Goal: Information Seeking & Learning: Learn about a topic

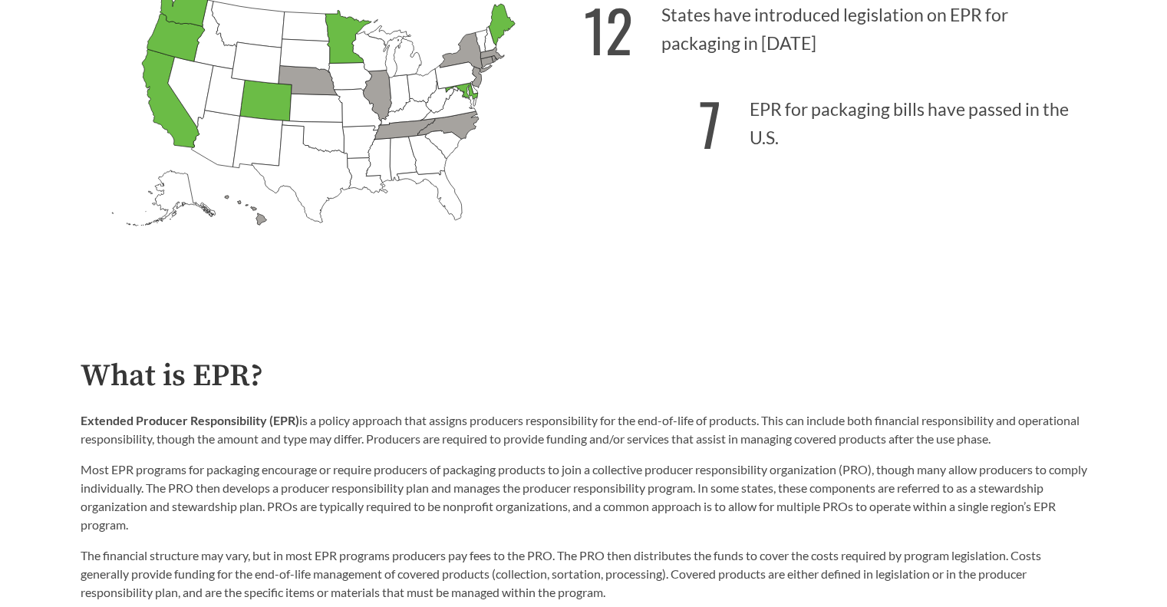
scroll to position [460, 0]
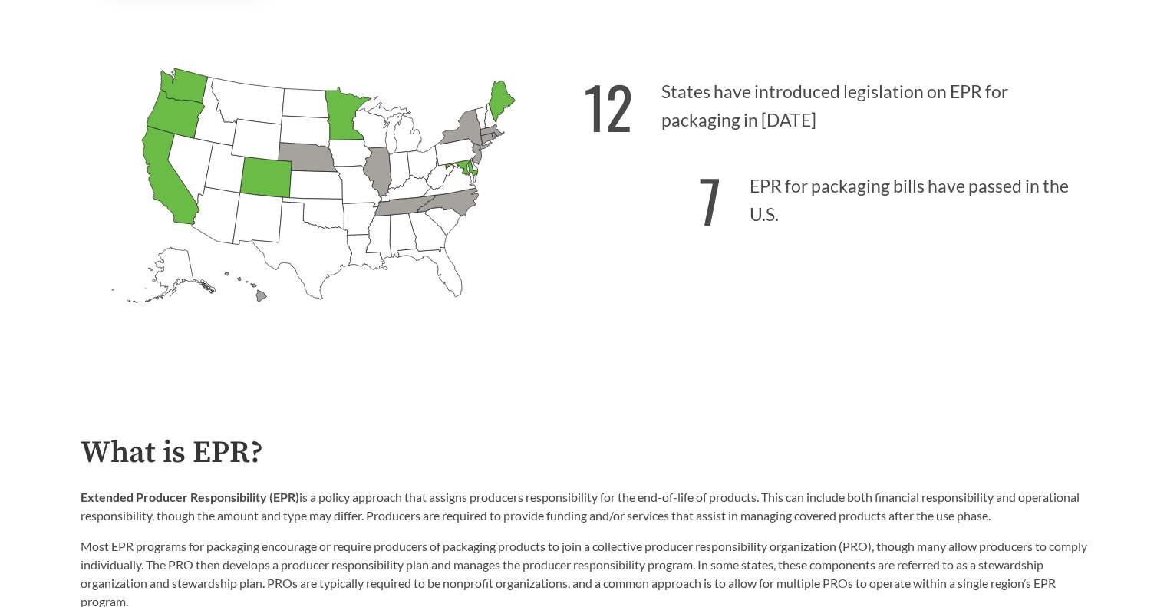
click at [336, 447] on h2 "What is EPR?" at bounding box center [584, 453] width 1007 height 35
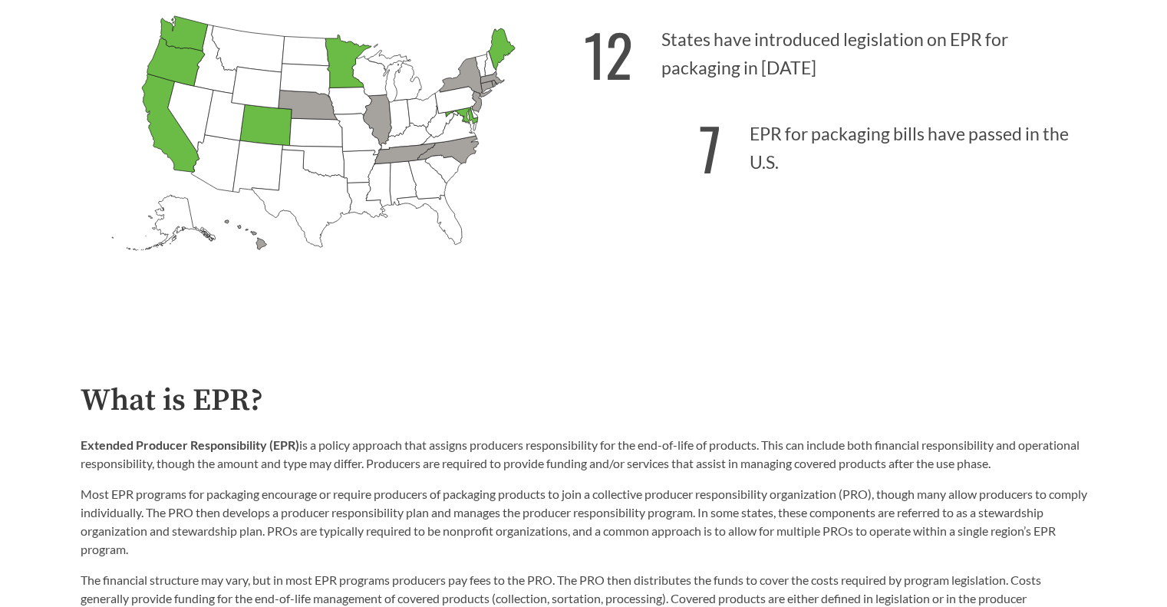
scroll to position [537, 0]
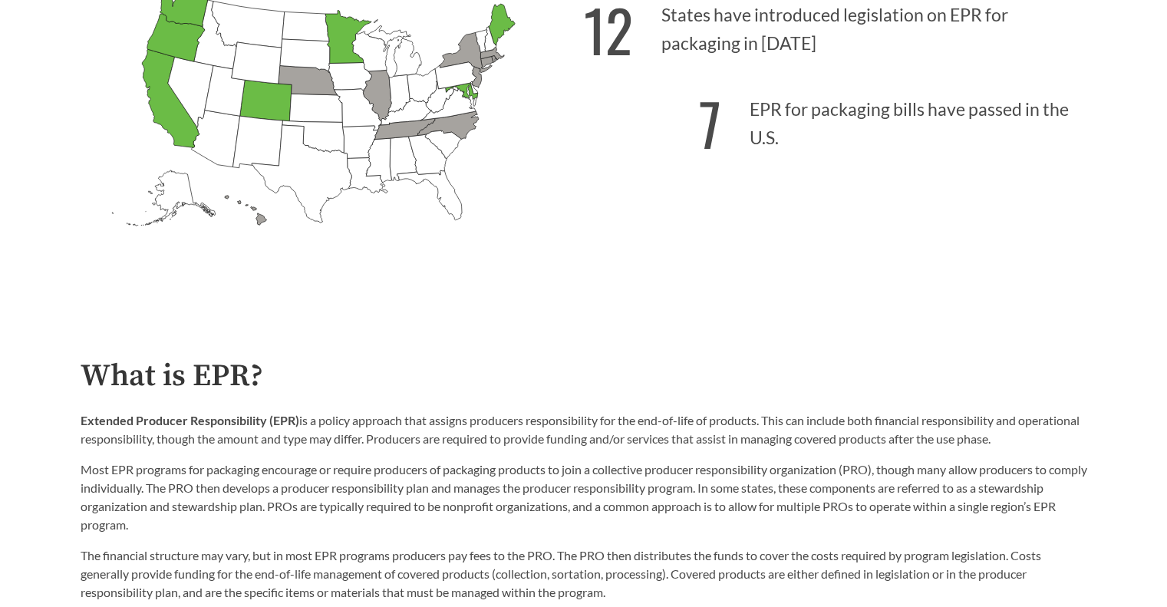
click at [462, 397] on div "What is EPR? Extended Producer Responsibility (EPR) is a policy approach that a…" at bounding box center [584, 514] width 1007 height 310
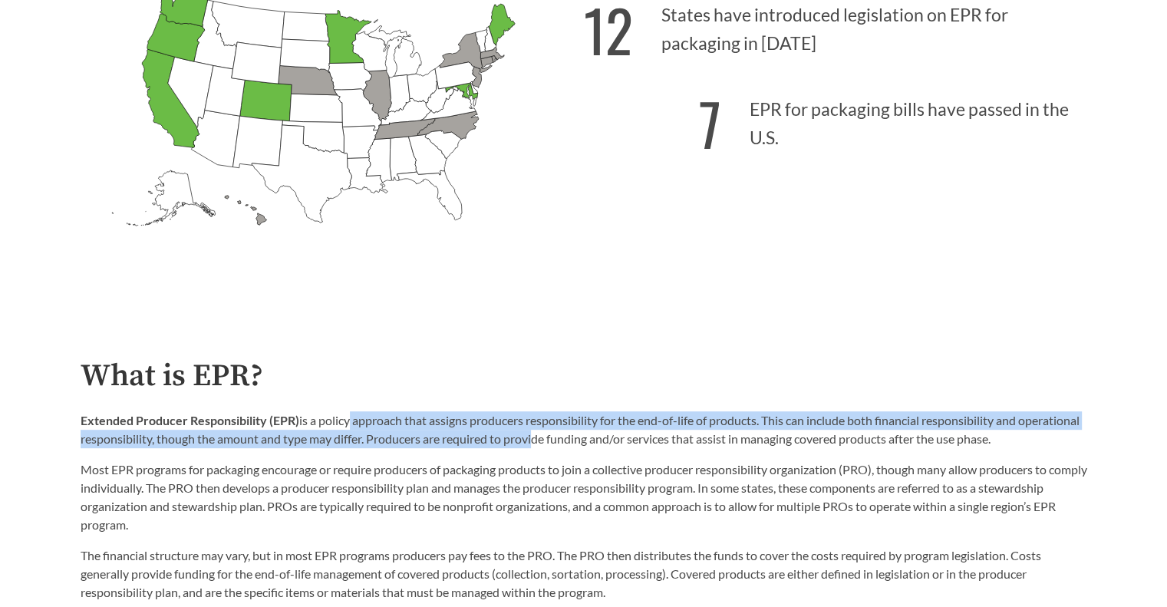
drag, startPoint x: 346, startPoint y: 400, endPoint x: 595, endPoint y: 448, distance: 254.0
click at [596, 448] on div "What is EPR? Extended Producer Responsibility (EPR) is a policy approach that a…" at bounding box center [584, 514] width 1007 height 310
click at [552, 447] on p "Extended Producer Responsibility (EPR) is a policy approach that assigns produc…" at bounding box center [584, 429] width 1007 height 37
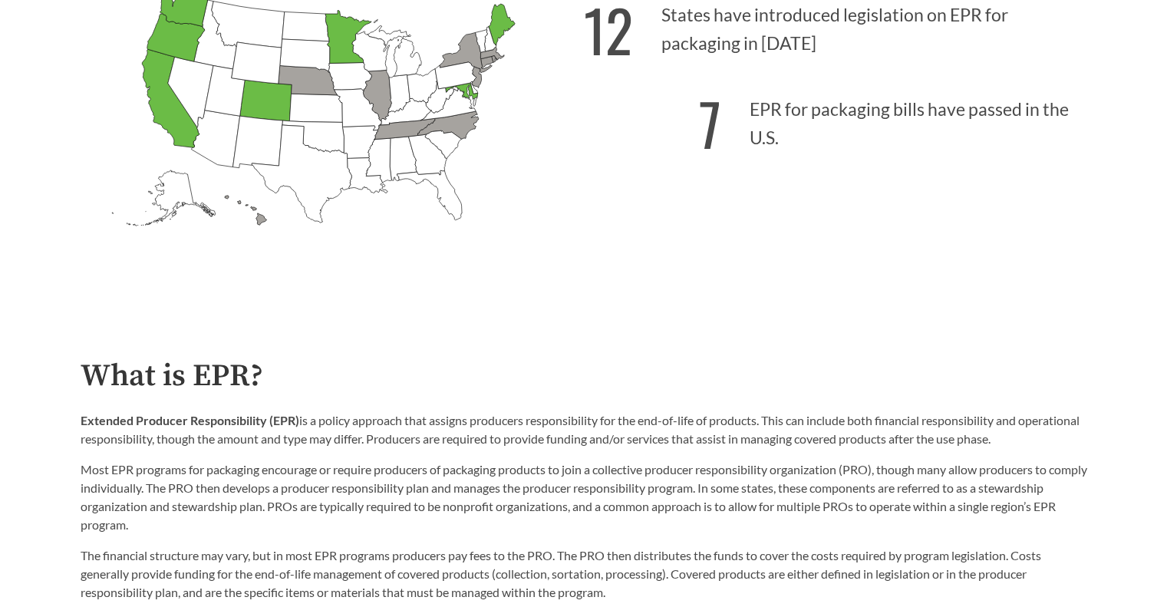
scroll to position [614, 0]
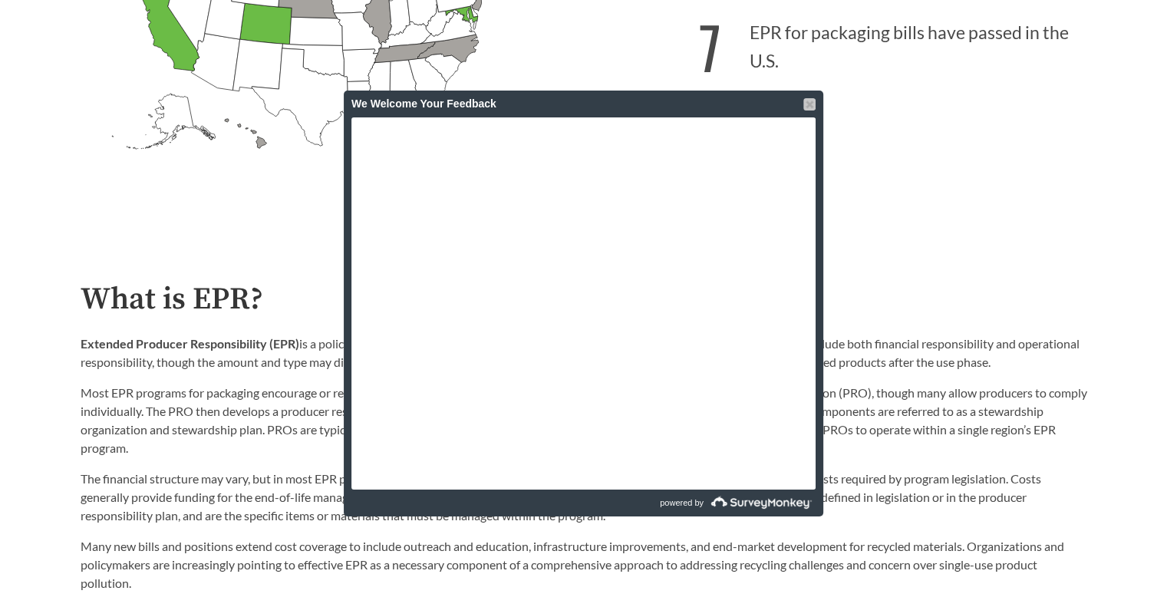
click at [807, 101] on div at bounding box center [809, 104] width 12 height 12
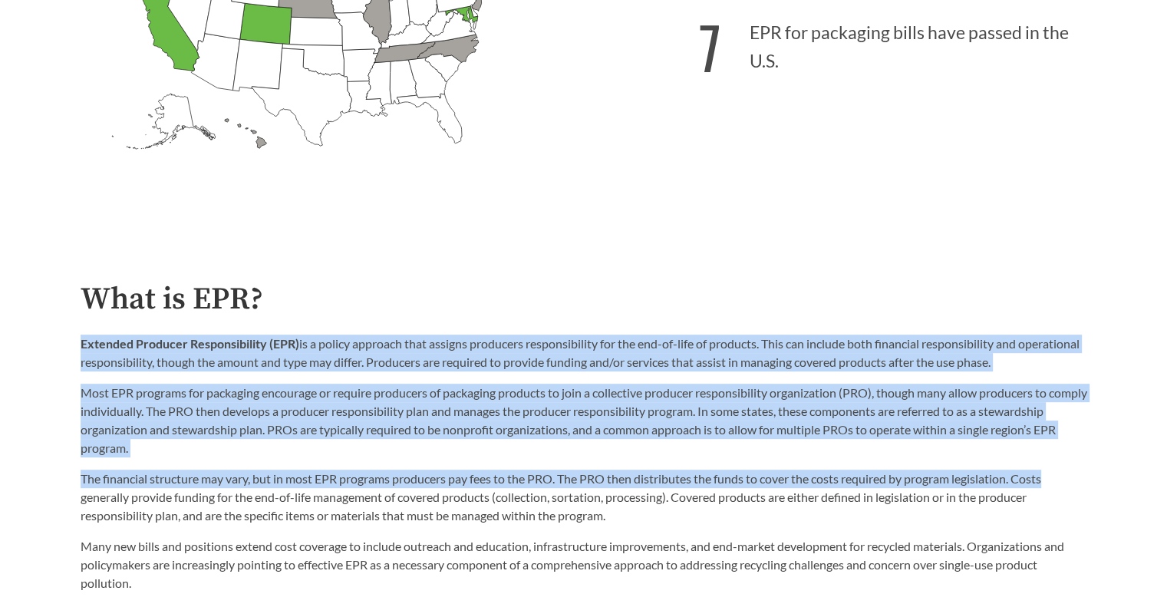
drag, startPoint x: 810, startPoint y: 328, endPoint x: 1060, endPoint y: 479, distance: 292.3
click at [1060, 479] on div "What is EPR? Extended Producer Responsibility (EPR) is a policy approach that a…" at bounding box center [584, 437] width 1007 height 310
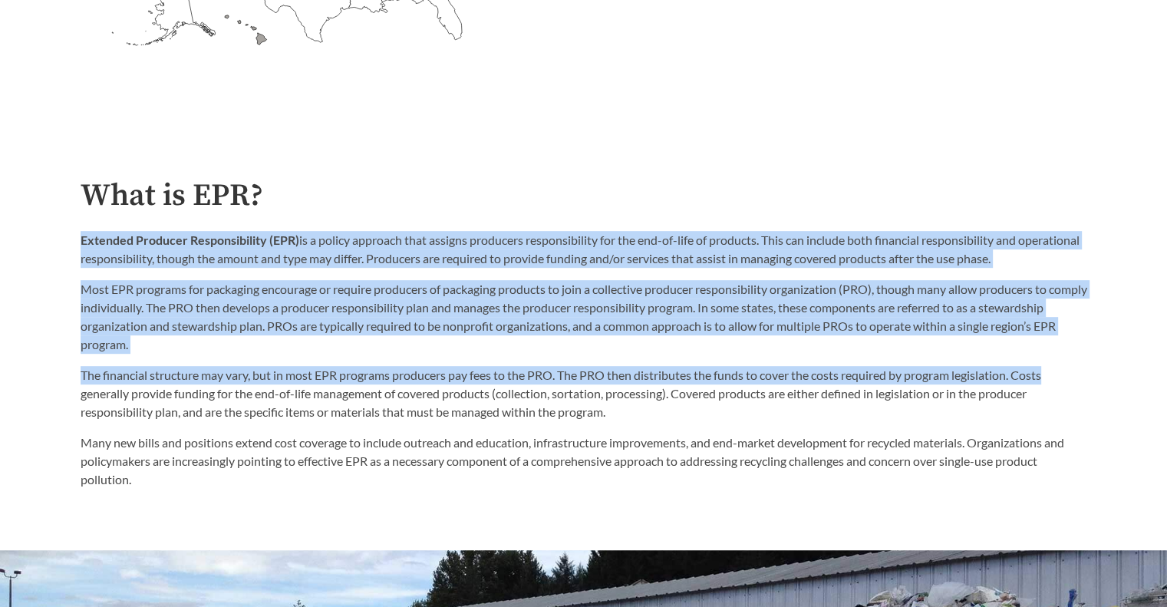
scroll to position [691, 0]
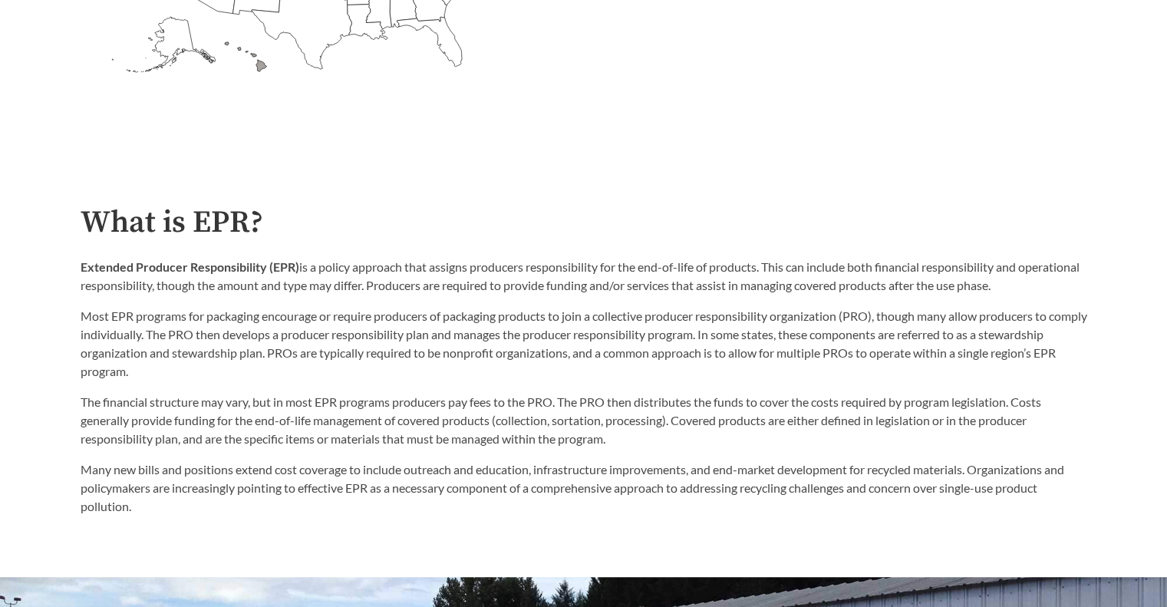
click at [582, 457] on div "The financial structure may vary, but in most EPR programs producers pay fees t…" at bounding box center [584, 454] width 1007 height 123
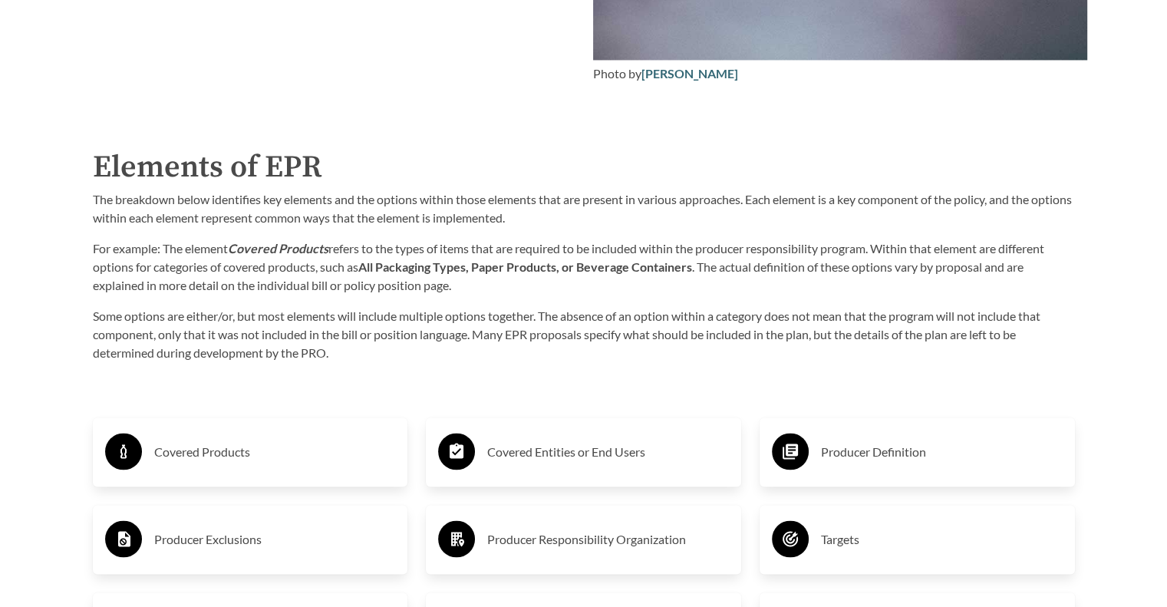
scroll to position [2302, 0]
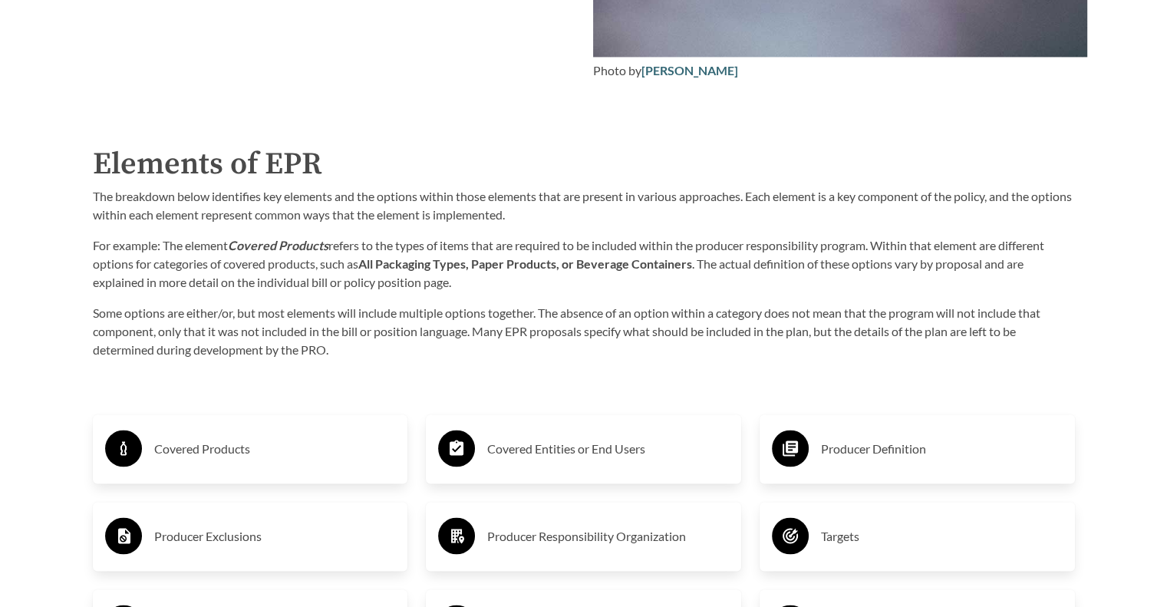
click at [378, 223] on p "The breakdown below identifies key elements and the options within those elemen…" at bounding box center [584, 205] width 982 height 37
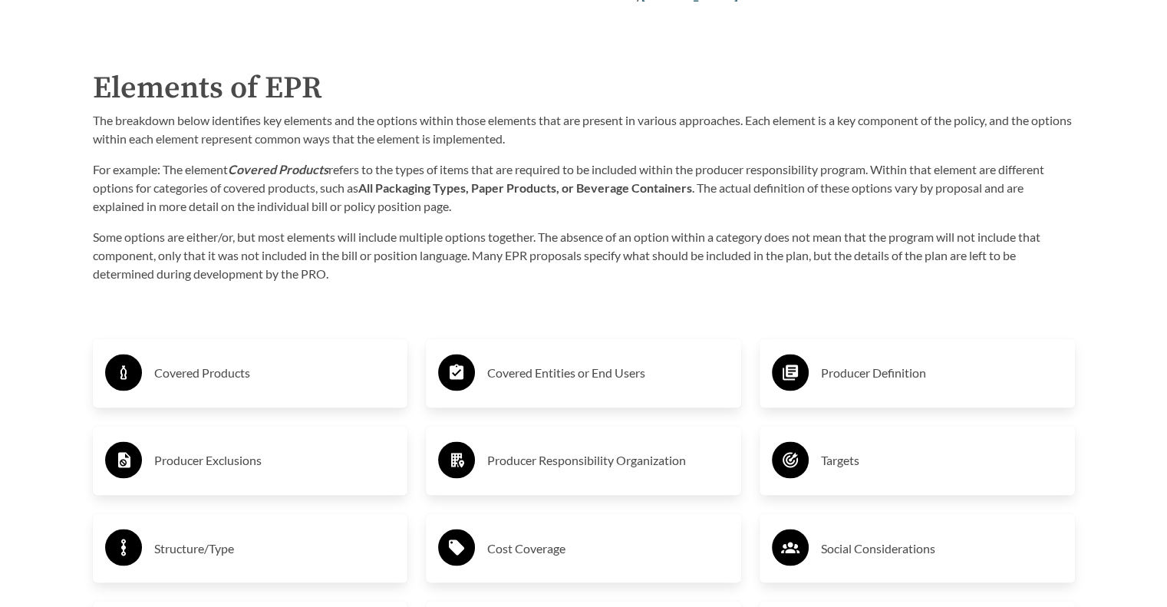
scroll to position [2379, 0]
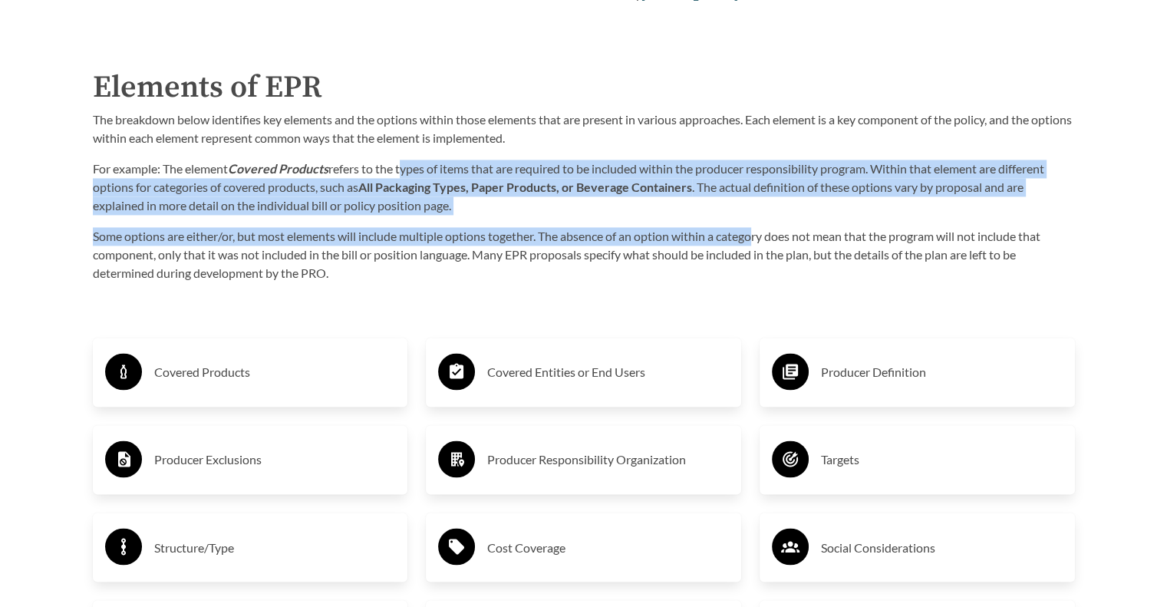
drag, startPoint x: 402, startPoint y: 168, endPoint x: 761, endPoint y: 234, distance: 365.1
click at [761, 234] on div "The breakdown below identifies key elements and the options within those elemen…" at bounding box center [584, 196] width 982 height 172
drag, startPoint x: 761, startPoint y: 234, endPoint x: 728, endPoint y: 259, distance: 41.1
click at [762, 234] on p "Some options are either/or, but most elements will include multiple options tog…" at bounding box center [584, 254] width 982 height 55
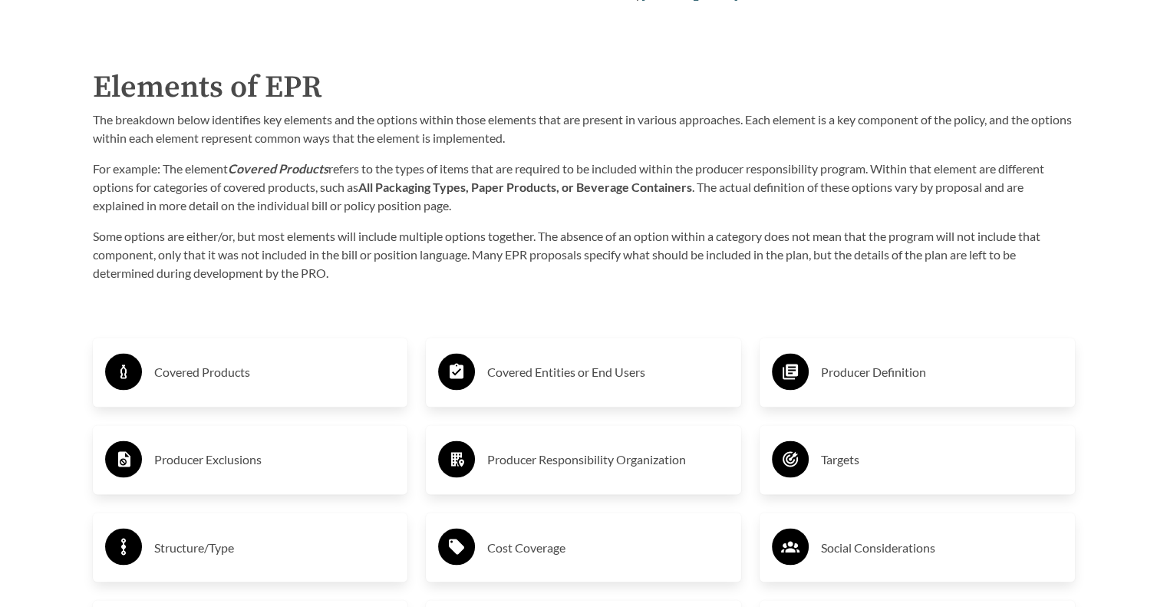
click at [589, 371] on h3 "Covered Entities or End Users" at bounding box center [608, 372] width 242 height 25
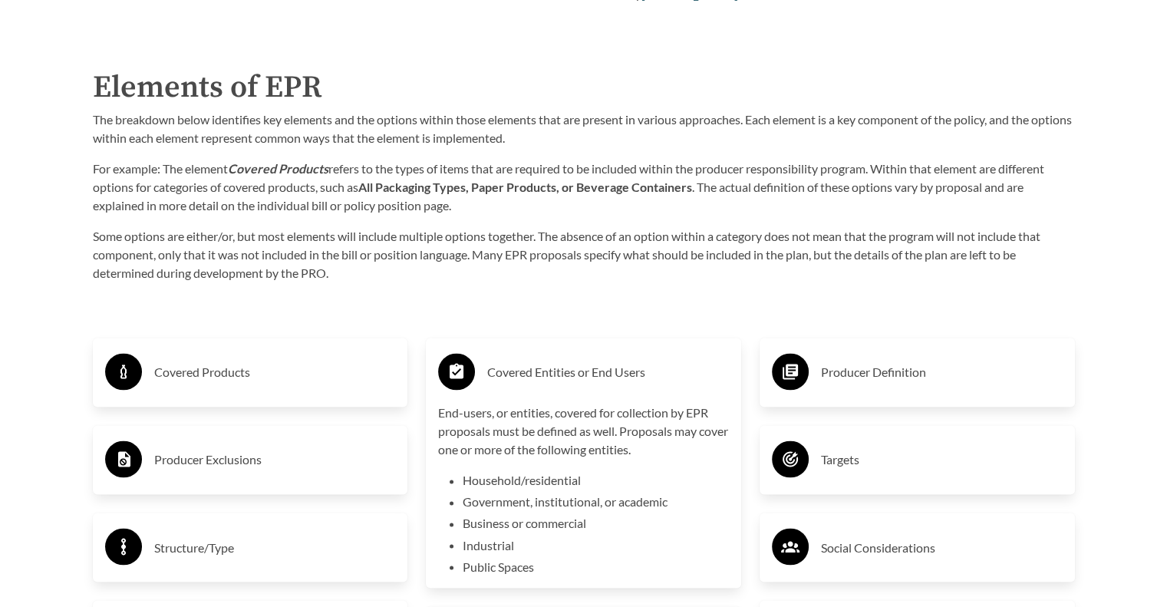
click at [641, 398] on div "Covered Entities or End Users End-users, or entities, covered for collection by…" at bounding box center [583, 463] width 291 height 226
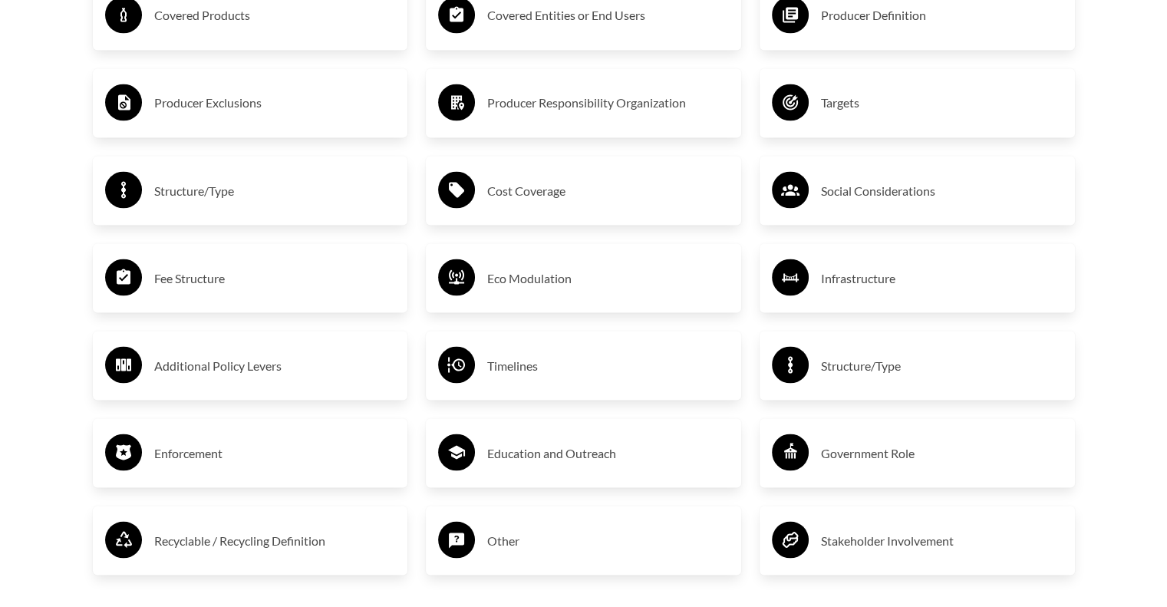
scroll to position [2762, 0]
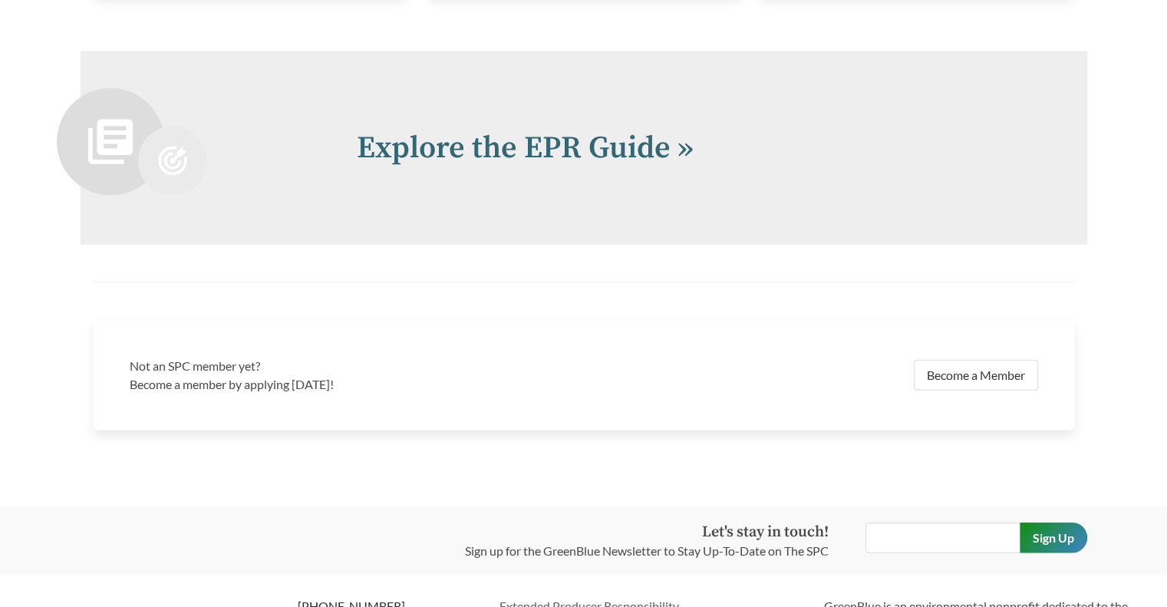
scroll to position [3247, 0]
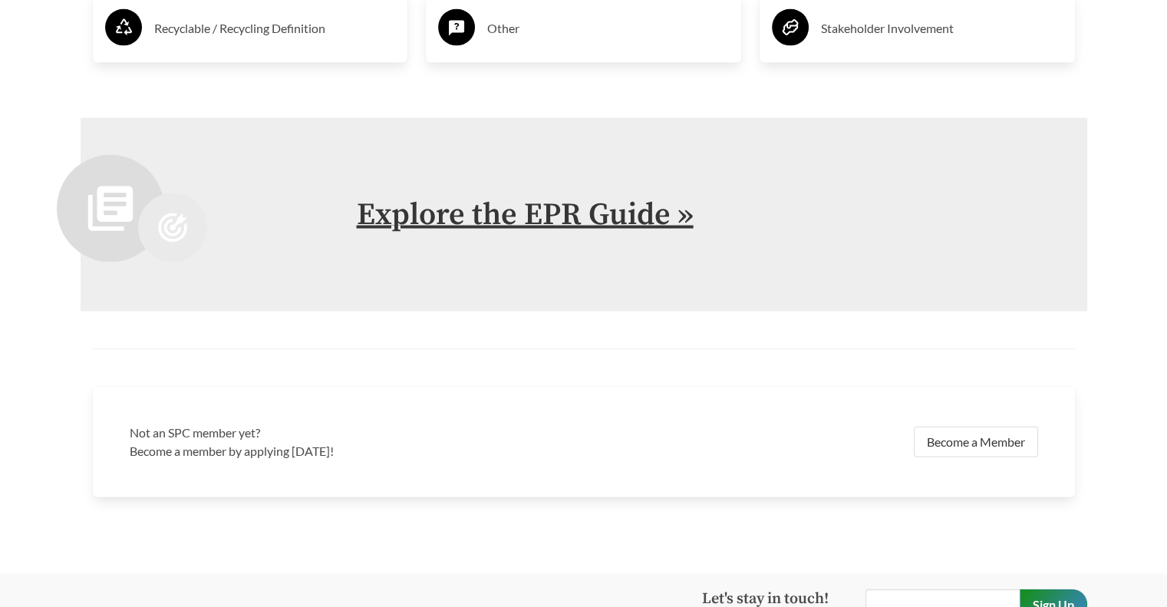
click at [572, 213] on link "Explore the EPR Guide »" at bounding box center [525, 215] width 337 height 38
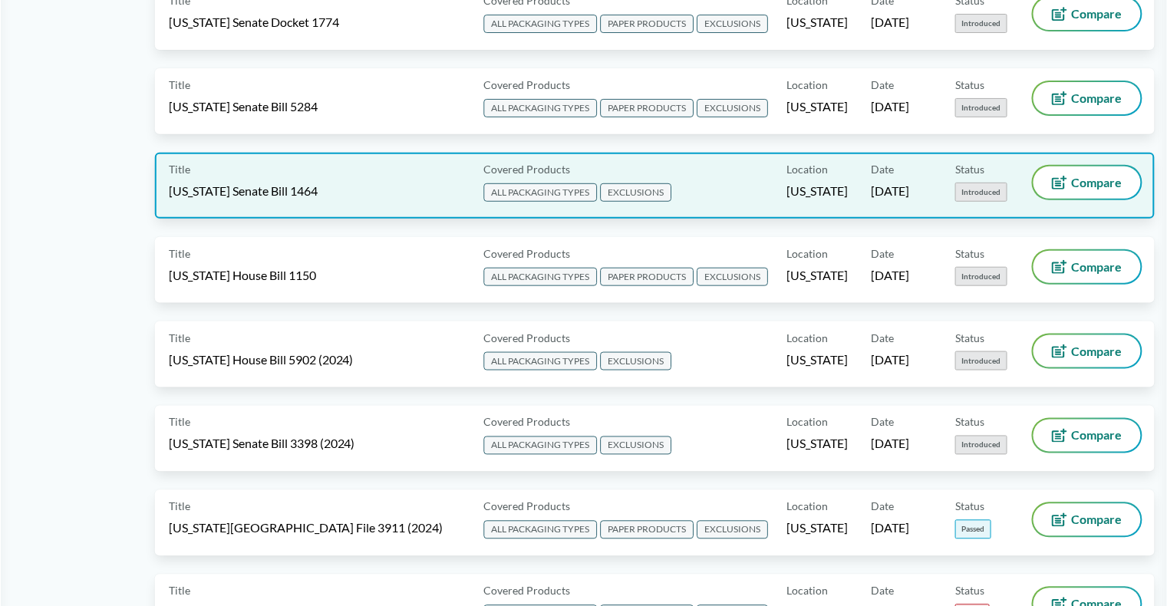
scroll to position [1995, 0]
